Goal: Task Accomplishment & Management: Manage account settings

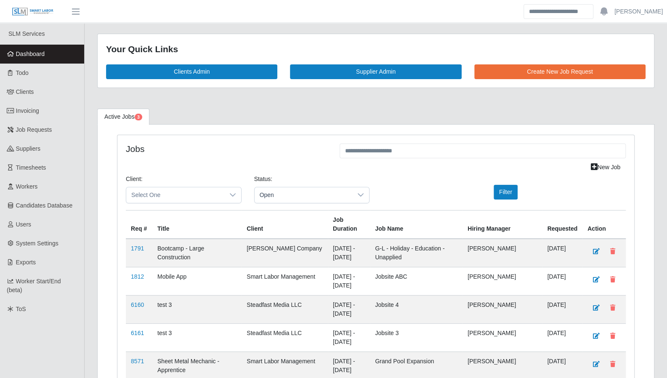
click at [41, 55] on span "Dashboard" at bounding box center [30, 54] width 29 height 7
click at [32, 73] on link "Todo" at bounding box center [42, 73] width 84 height 19
